Goal: Check status: Check status

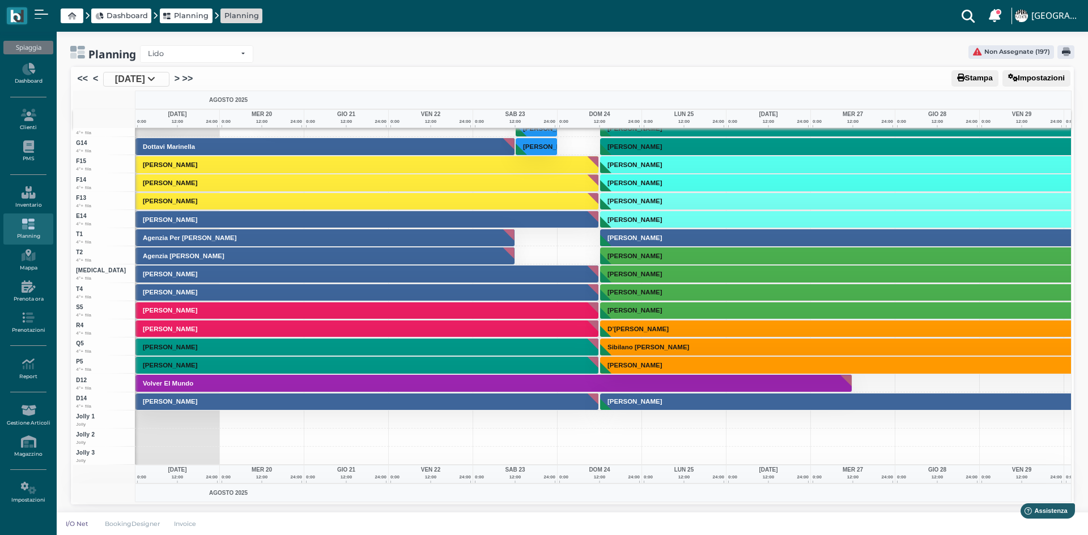
scroll to position [3034, 0]
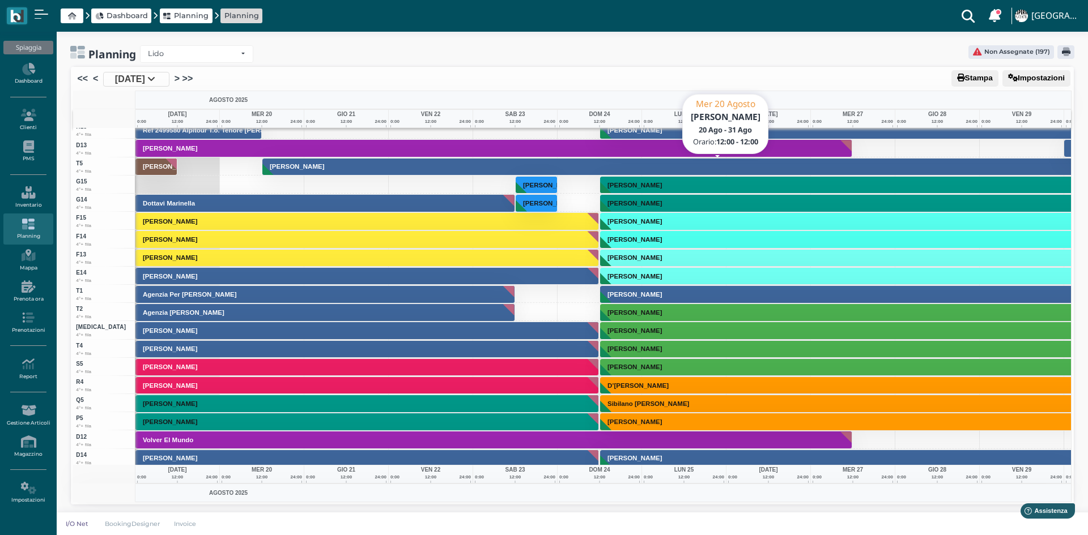
click at [286, 164] on h3 "[PERSON_NAME]" at bounding box center [296, 166] width 63 height 7
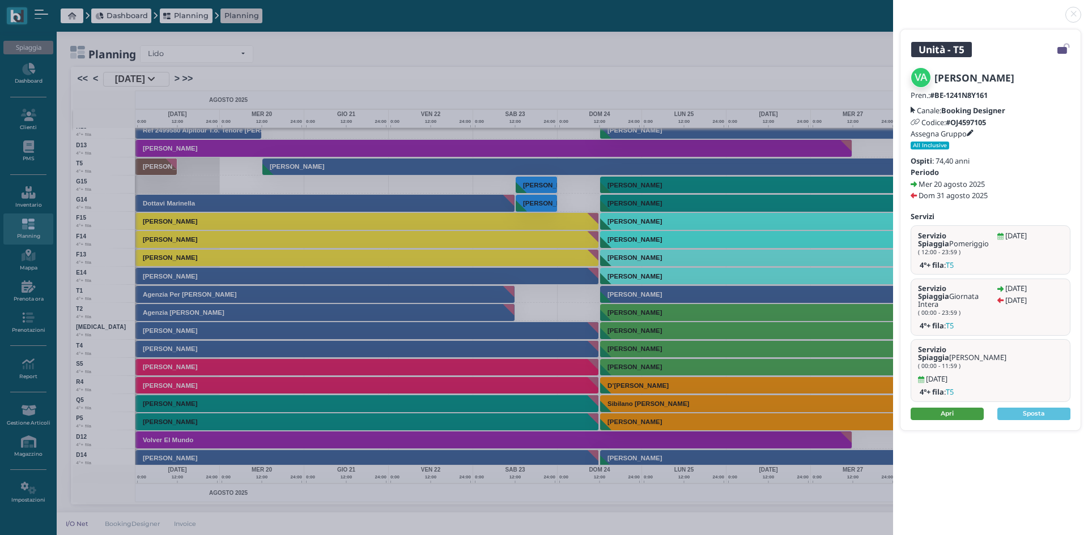
click at [944, 408] on link "Apri" at bounding box center [946, 414] width 73 height 12
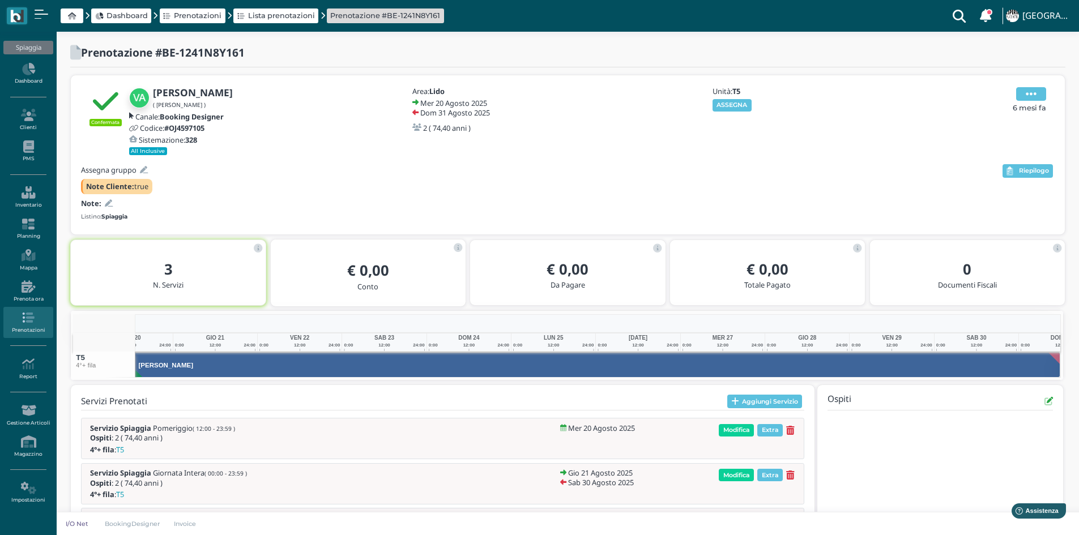
click at [1034, 93] on icon at bounding box center [1031, 94] width 11 height 12
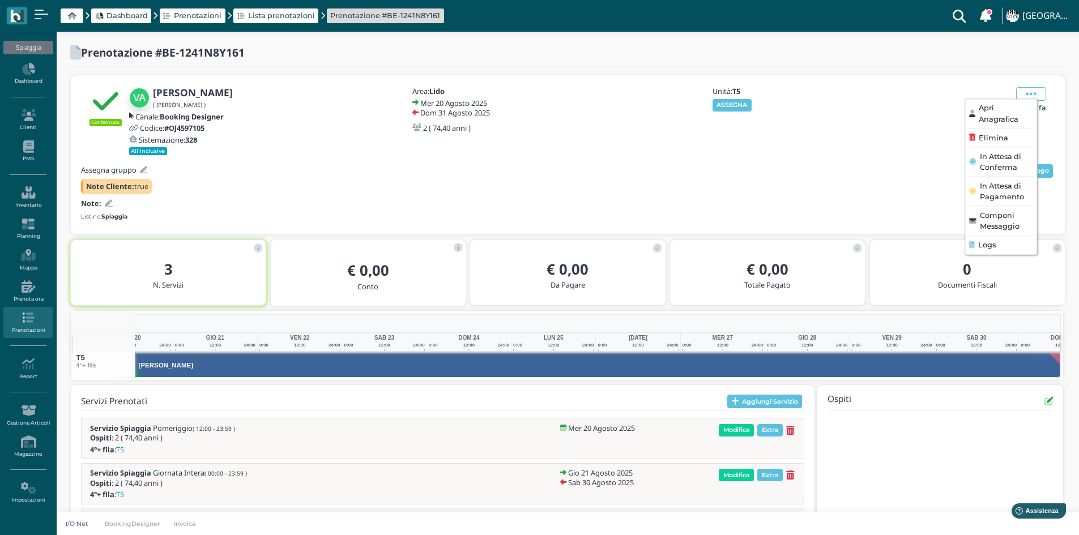
click at [979, 247] on span "Logs" at bounding box center [987, 245] width 18 height 11
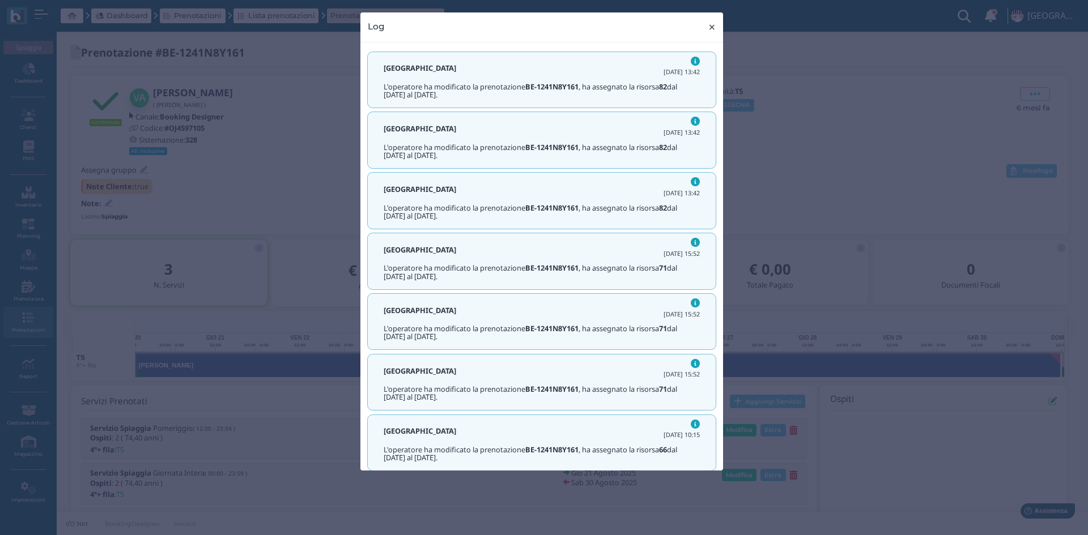
click at [710, 24] on span "×" at bounding box center [711, 27] width 8 height 15
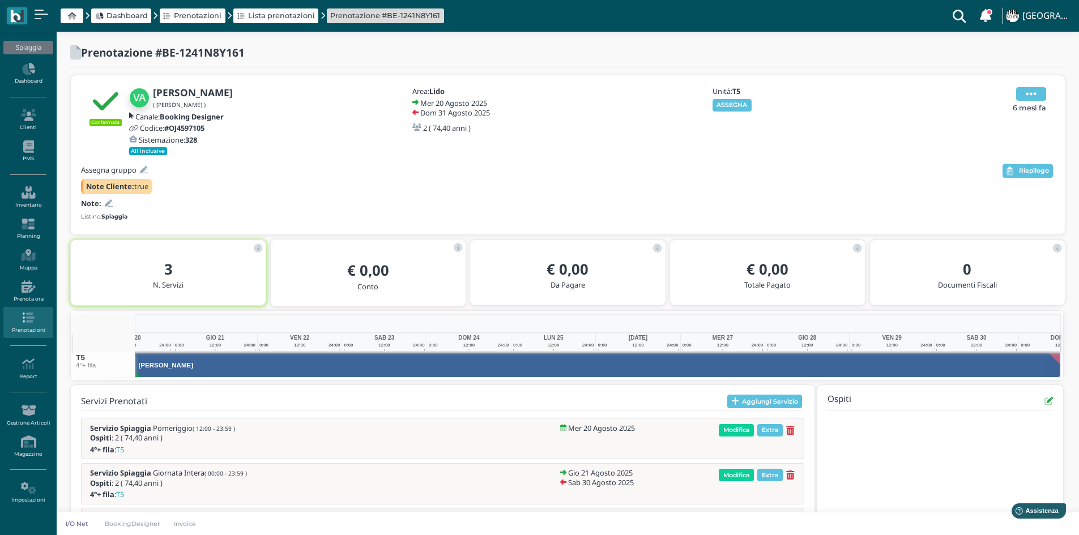
click at [1030, 91] on icon at bounding box center [1031, 94] width 11 height 12
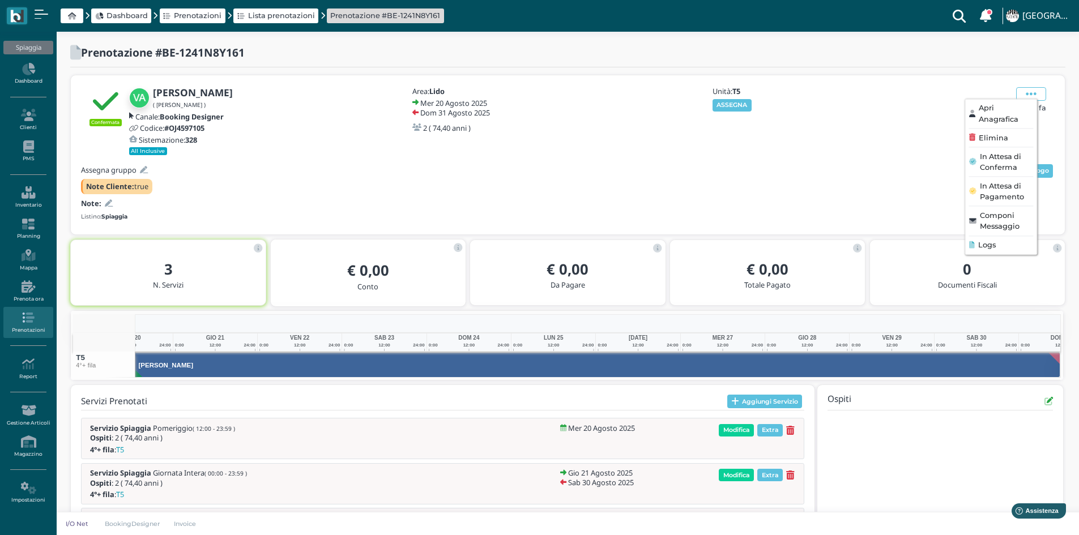
click at [984, 242] on span "Logs" at bounding box center [987, 245] width 18 height 11
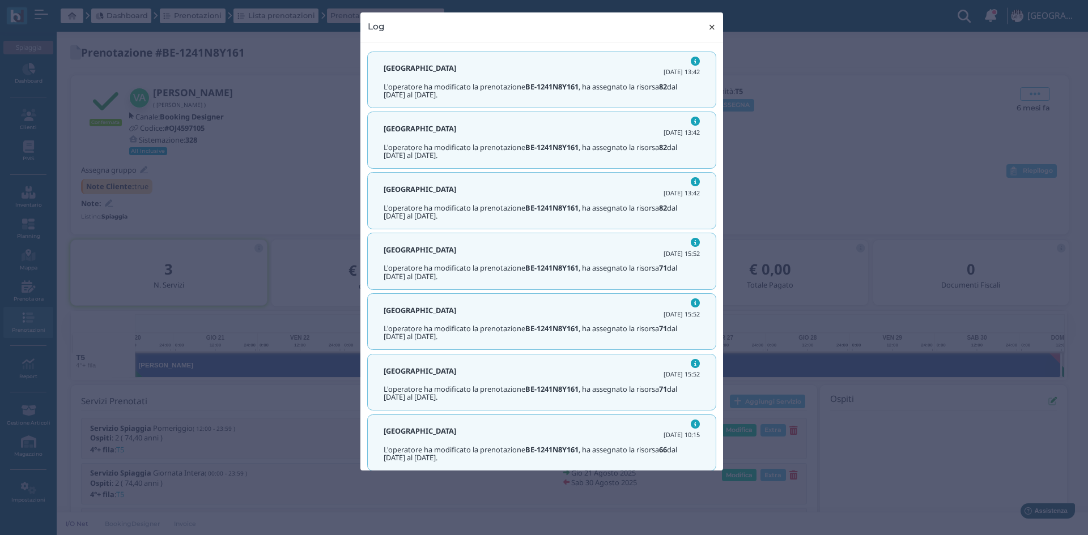
click at [709, 27] on span "×" at bounding box center [711, 27] width 8 height 15
